Goal: Find specific page/section: Find specific page/section

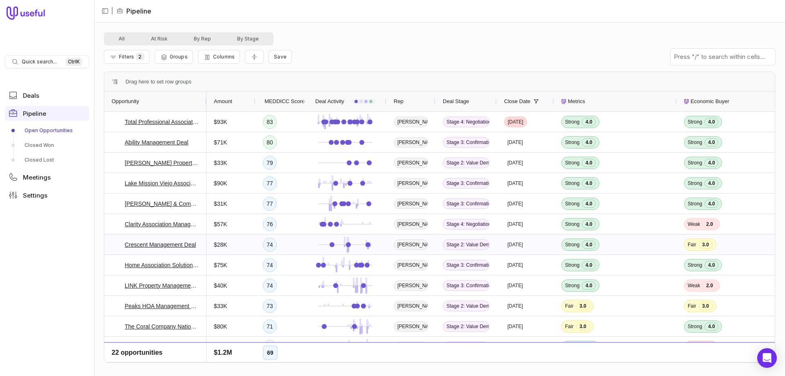
scroll to position [83, 0]
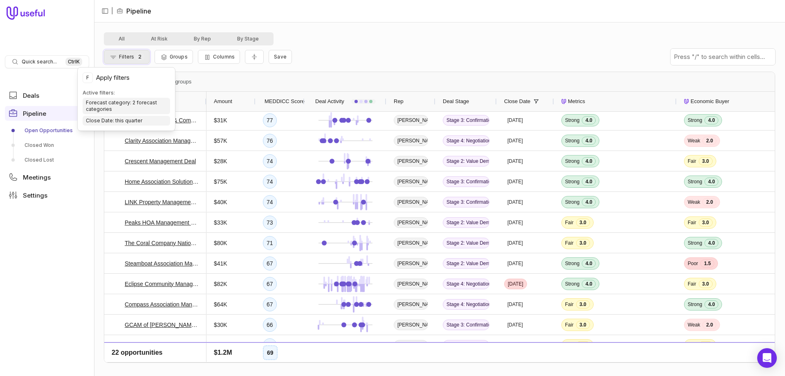
click at [137, 58] on span "2" at bounding box center [140, 57] width 8 height 8
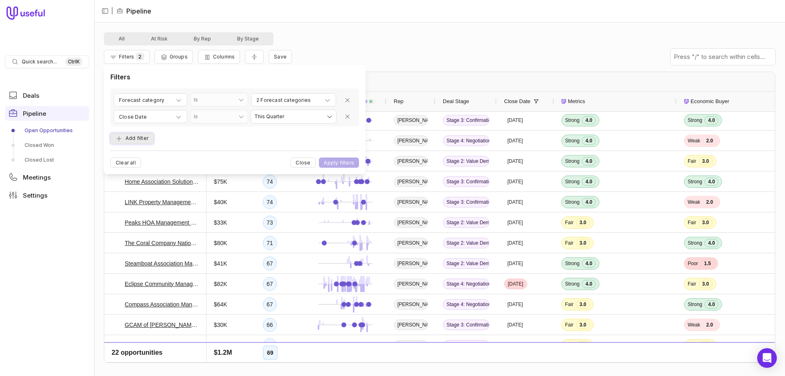
click at [135, 137] on button "Add filter" at bounding box center [131, 138] width 43 height 11
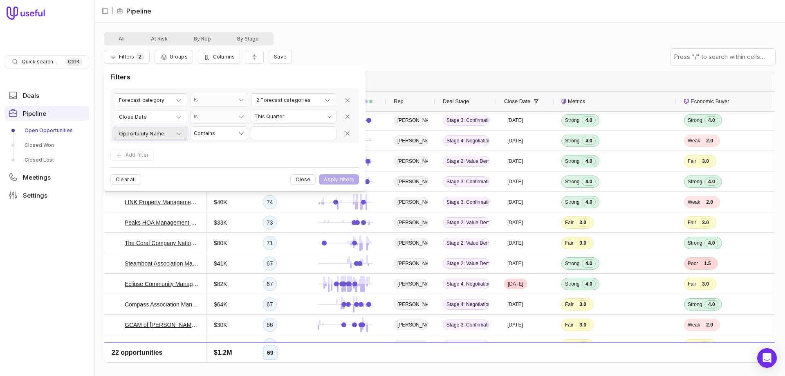
click at [144, 137] on span "Opportunity Name" at bounding box center [141, 134] width 45 height 10
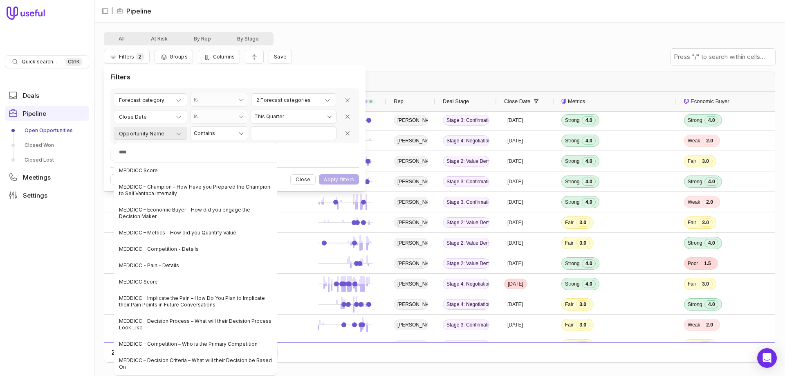
type input "*****"
click at [150, 171] on span "MEDDICC Score" at bounding box center [138, 170] width 39 height 7
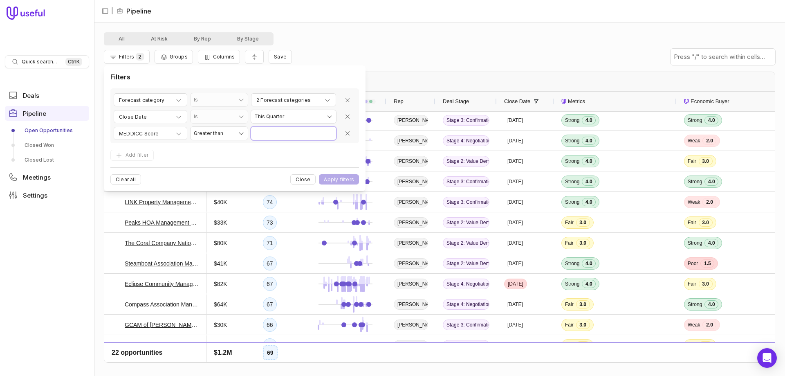
click at [288, 134] on input "Value" at bounding box center [293, 133] width 85 height 13
type input "**"
click at [348, 178] on button "Apply filters" at bounding box center [339, 179] width 40 height 10
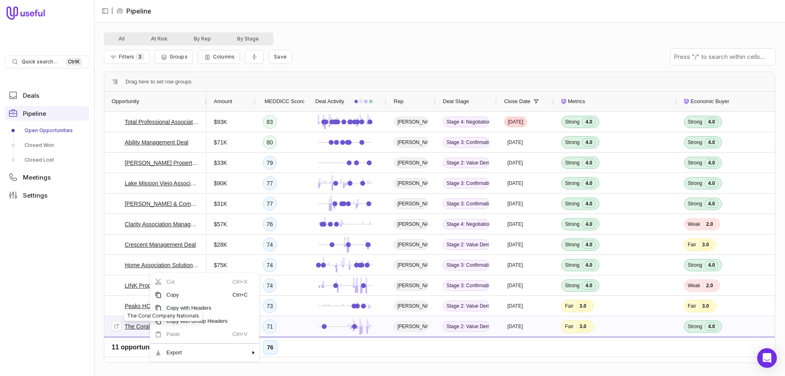
click at [134, 327] on link "The Coral Company Nationals" at bounding box center [162, 326] width 74 height 10
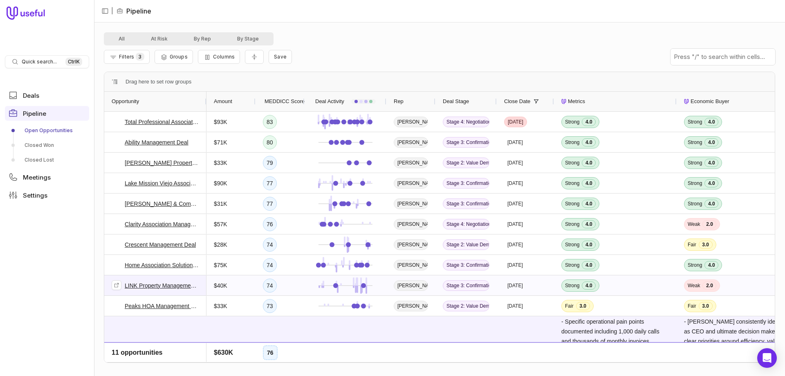
scroll to position [167, 0]
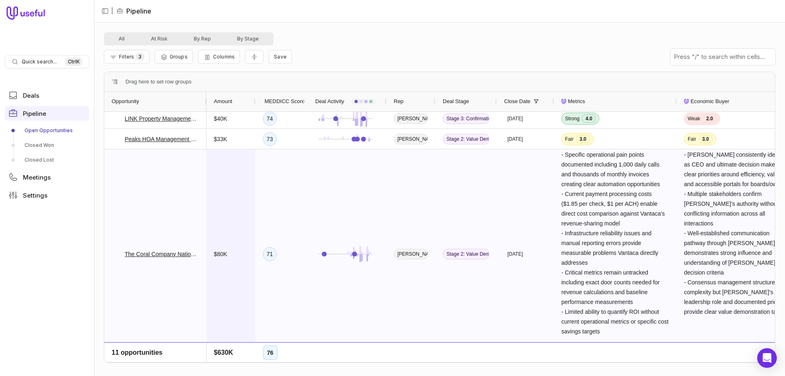
click at [218, 187] on span "$80K" at bounding box center [231, 254] width 34 height 208
click at [170, 26] on span "Lake Mission Viejo Association Deal" at bounding box center [155, 16] width 87 height 19
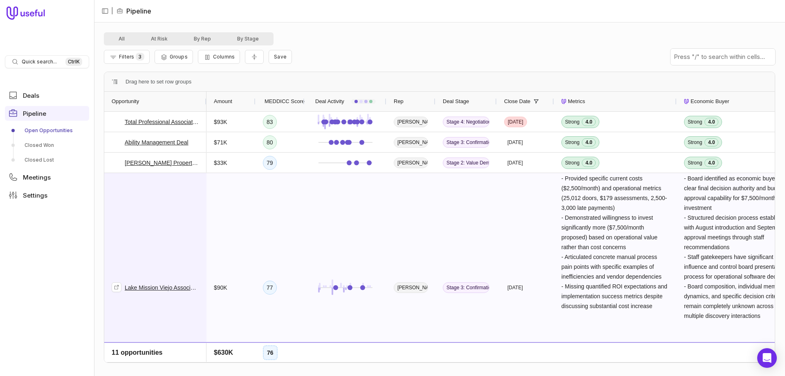
click at [175, 218] on span "Lake Mission Viejo Association Deal" at bounding box center [155, 287] width 87 height 228
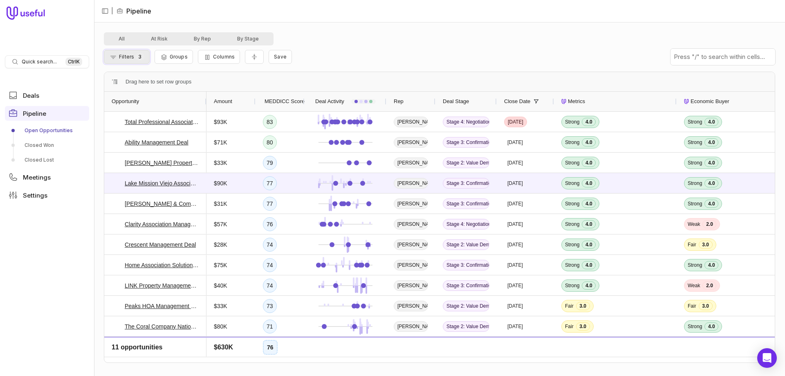
click at [122, 56] on span "Filters" at bounding box center [126, 57] width 15 height 6
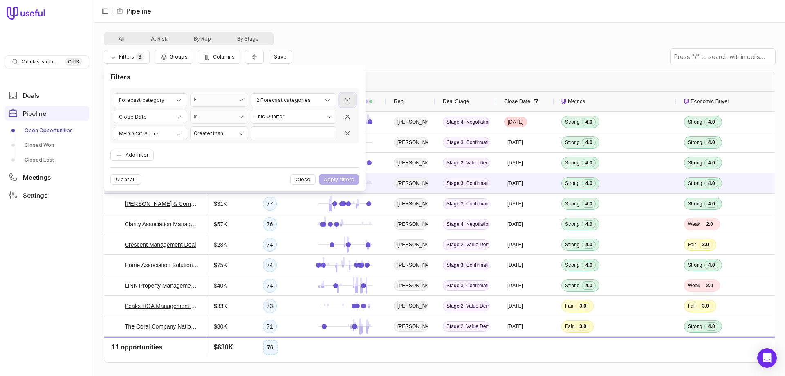
click at [348, 99] on icon "Remove filter" at bounding box center [347, 100] width 7 height 7
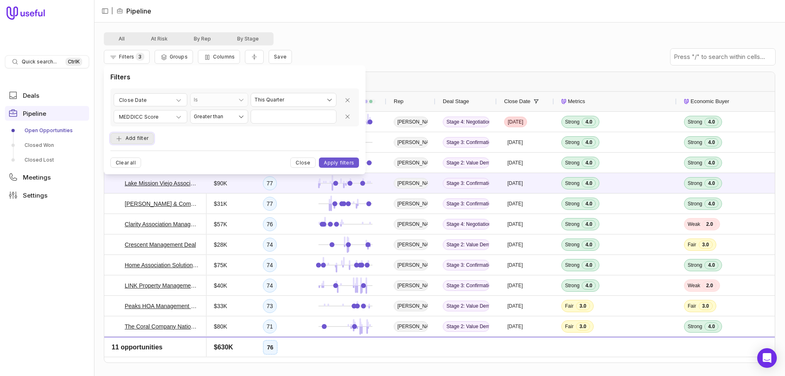
click at [132, 137] on button "Add filter" at bounding box center [131, 138] width 43 height 11
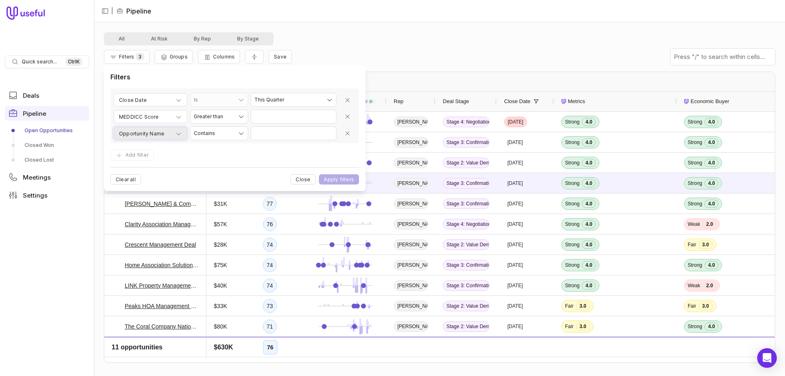
click at [178, 132] on icon "button" at bounding box center [178, 133] width 7 height 7
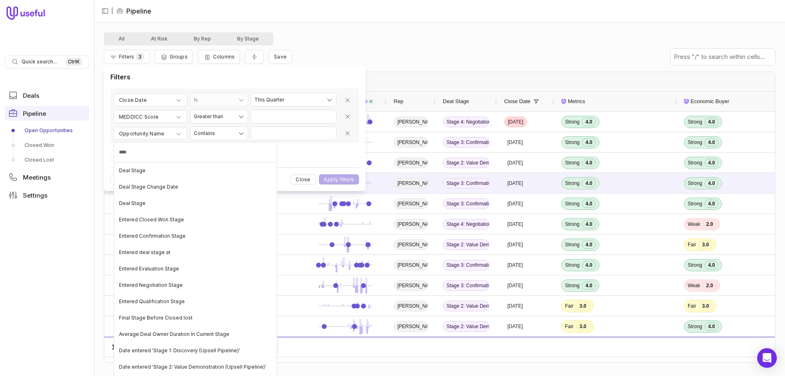
type input "*****"
click at [149, 171] on div "Deal Stage" at bounding box center [195, 170] width 159 height 13
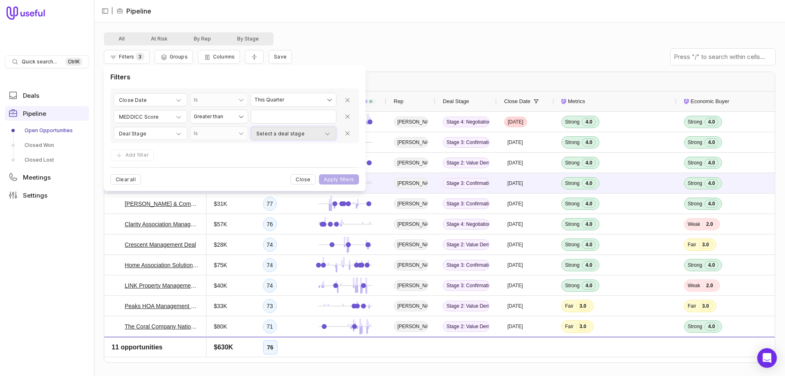
click at [287, 131] on span "Select a deal stage" at bounding box center [280, 134] width 48 height 10
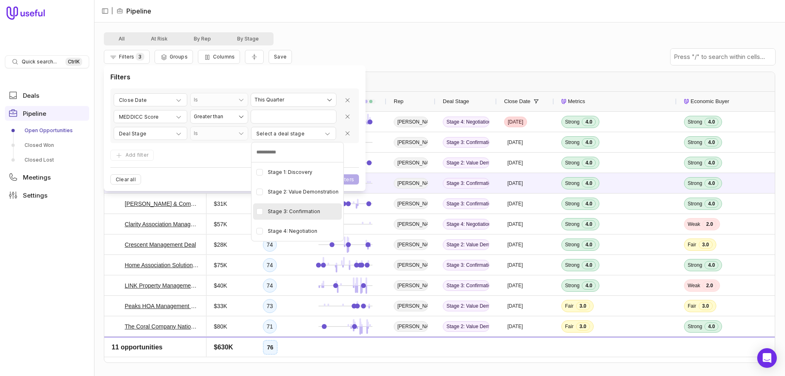
click at [256, 215] on div "Stage 3: Confirmation" at bounding box center [297, 211] width 89 height 16
click at [260, 231] on Negotiation "button" at bounding box center [259, 231] width 7 height 7
click at [352, 176] on html "Quick search... Ctrl K Deals Pipeline Open Opportunities Closed Won Closed Lost…" at bounding box center [392, 188] width 785 height 376
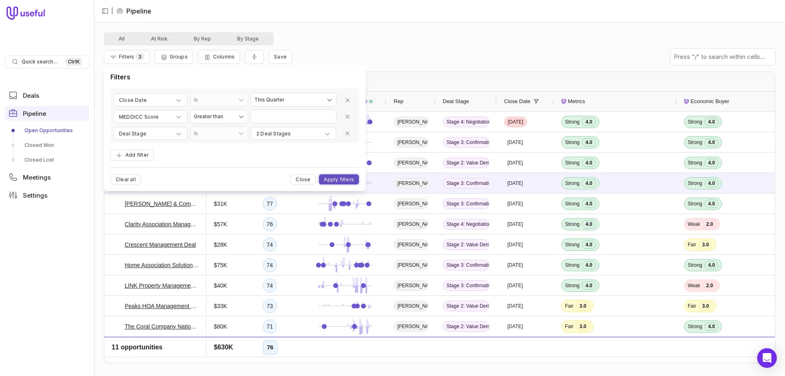
click at [340, 181] on button "Apply filters" at bounding box center [339, 179] width 40 height 10
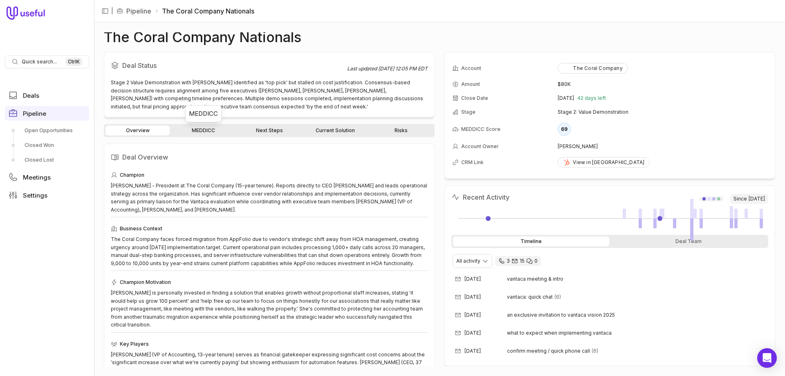
click at [201, 132] on link "MEDDICC" at bounding box center [203, 131] width 64 height 10
